Goal: Browse casually

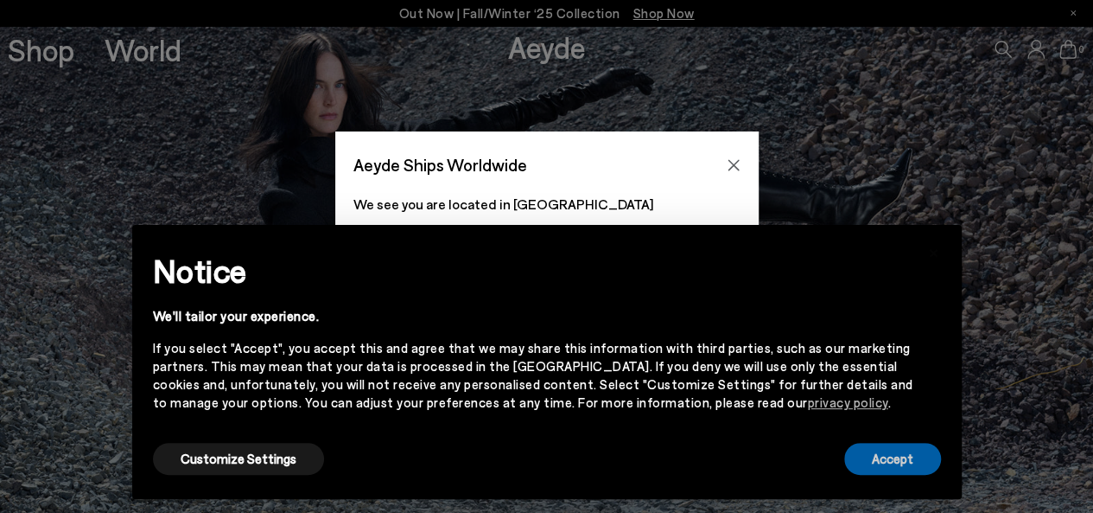
drag, startPoint x: 928, startPoint y: 456, endPoint x: 873, endPoint y: 420, distance: 66.2
click at [927, 456] on button "Accept" at bounding box center [892, 459] width 97 height 32
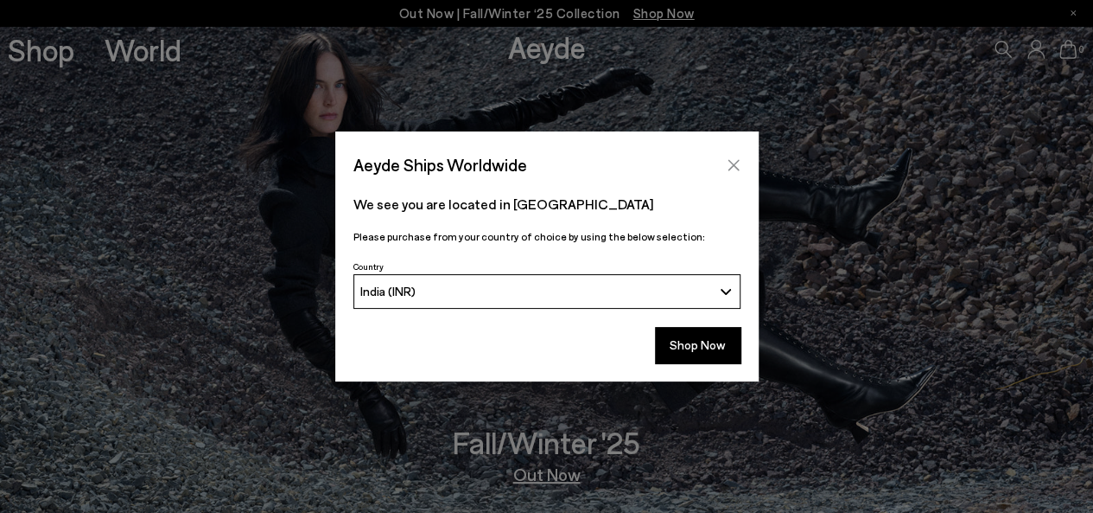
click at [730, 169] on icon "Close" at bounding box center [733, 164] width 11 height 11
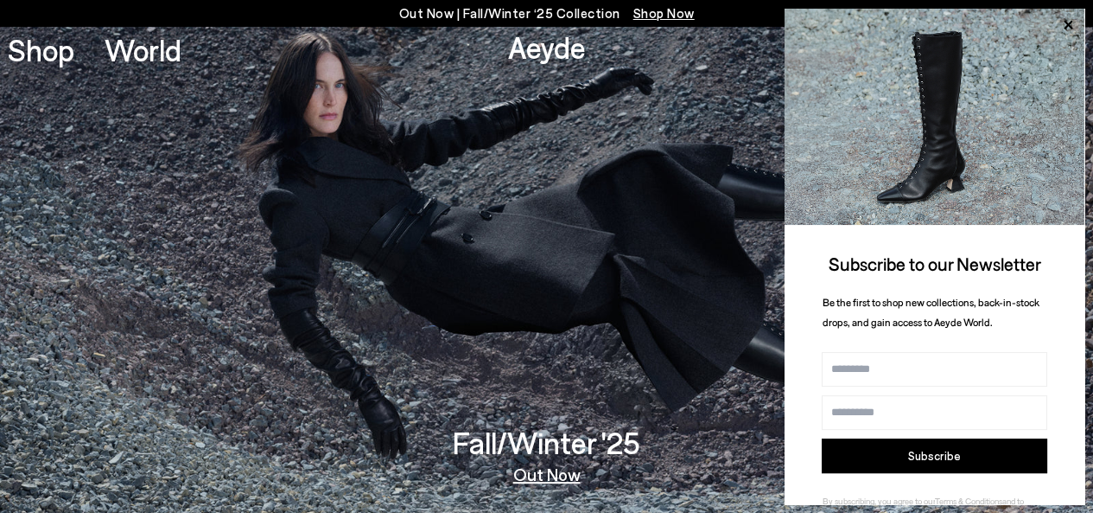
click at [720, 210] on img at bounding box center [546, 269] width 1093 height 487
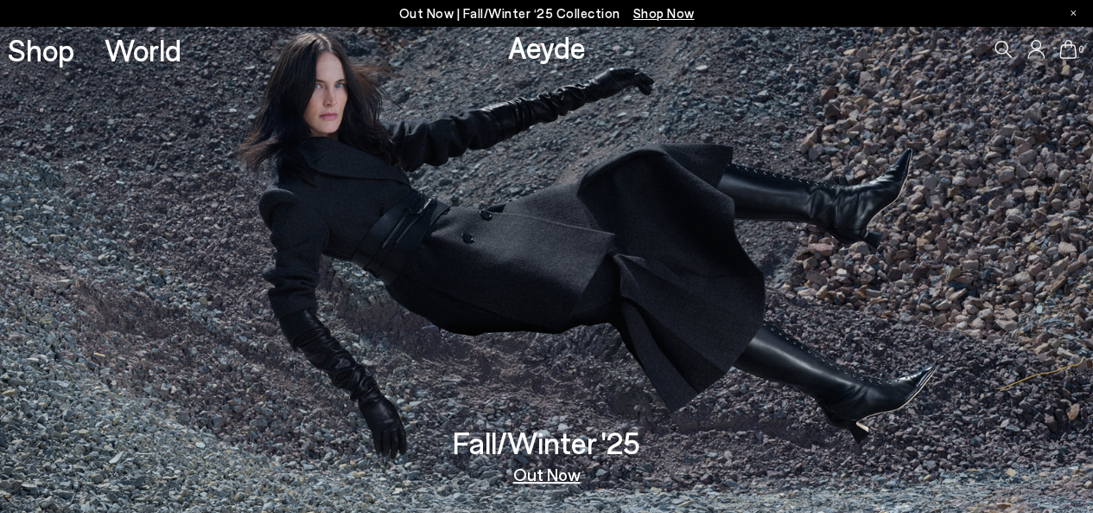
click at [1074, 14] on icon at bounding box center [1073, 12] width 5 height 5
